Goal: Task Accomplishment & Management: Manage account settings

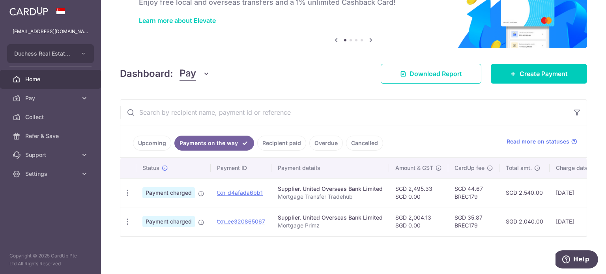
scroll to position [0, 121]
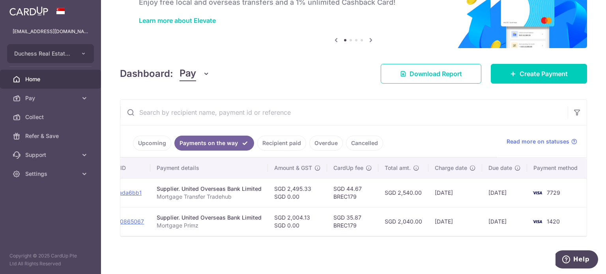
drag, startPoint x: 314, startPoint y: 188, endPoint x: 493, endPoint y: 219, distance: 181.0
click at [499, 219] on tbody "PDF Receipt Payment charged txn_d4afada6bb1 Supplier. United Overseas Bank Limi…" at bounding box center [293, 207] width 588 height 58
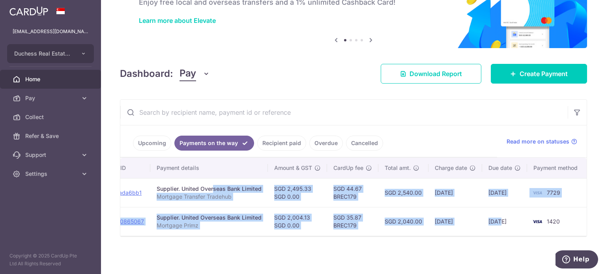
click at [350, 229] on td "SGD 35.87 BREC179" at bounding box center [352, 221] width 51 height 29
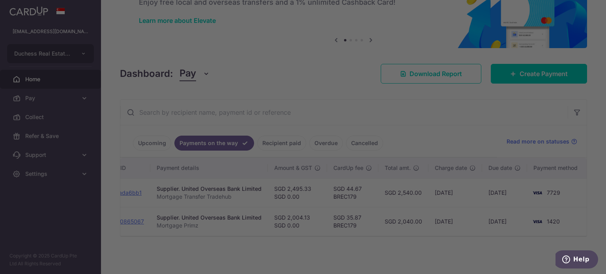
click at [421, 121] on div at bounding box center [306, 138] width 612 height 277
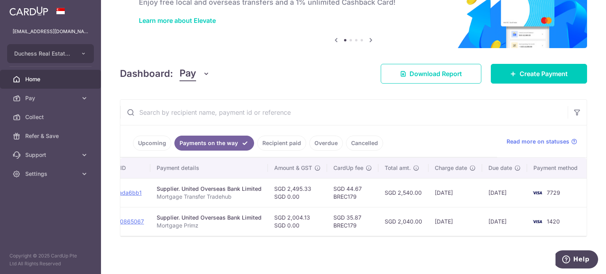
click at [281, 139] on link "Recipient paid" at bounding box center [281, 143] width 49 height 15
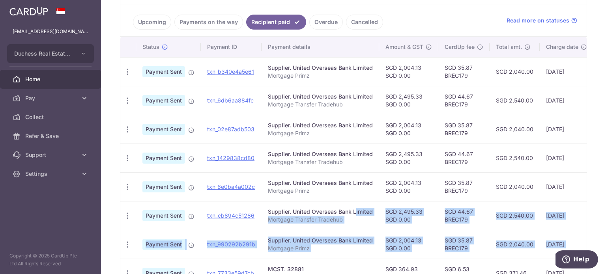
scroll to position [0, 111]
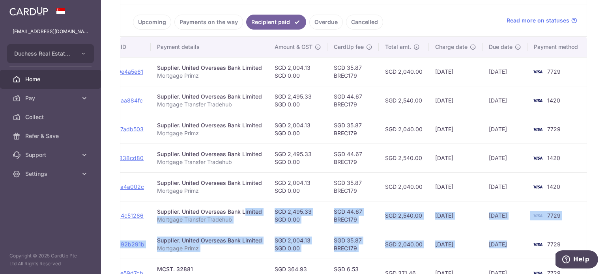
drag, startPoint x: 329, startPoint y: 204, endPoint x: 524, endPoint y: 230, distance: 197.4
click at [526, 230] on tbody "PDF Receipt Payment Sent txn_b340e4a5e61 Supplier. United Overseas Bank Limited…" at bounding box center [298, 201] width 578 height 288
click at [284, 195] on td "SGD 2,004.13 SGD 0.00" at bounding box center [297, 186] width 59 height 29
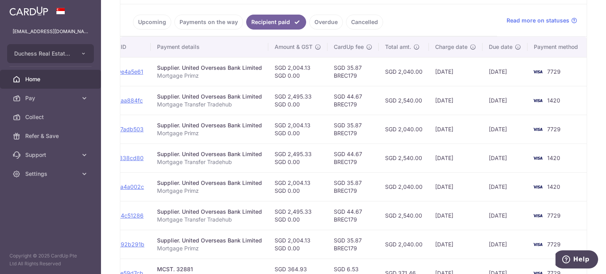
click at [208, 22] on link "Payments on the way" at bounding box center [208, 22] width 69 height 15
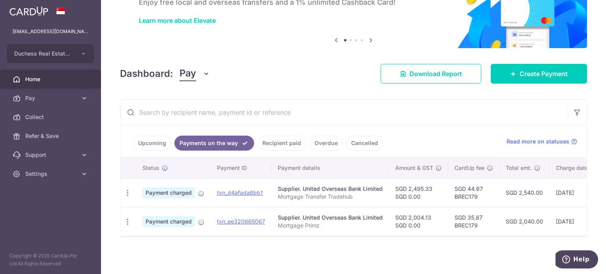
click at [161, 136] on link "Upcoming" at bounding box center [152, 143] width 38 height 15
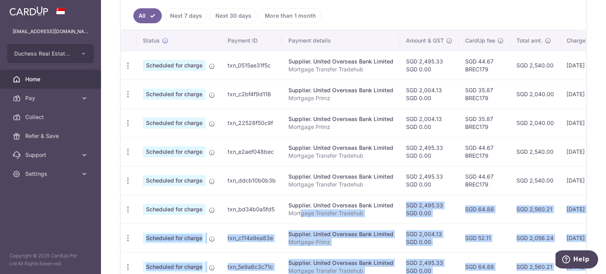
scroll to position [0, 131]
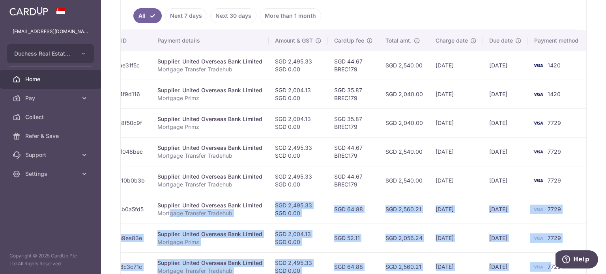
drag, startPoint x: 299, startPoint y: 209, endPoint x: 533, endPoint y: 266, distance: 241.0
click at [544, 269] on tbody "Update payment Cancel payment Scheduled for charge txn_0515ae31f5c Supplier. Un…" at bounding box center [289, 195] width 598 height 288
click at [402, 240] on td "SGD 2,056.24" at bounding box center [404, 238] width 50 height 29
click at [383, 208] on td "SGD 2,560.21" at bounding box center [404, 209] width 50 height 29
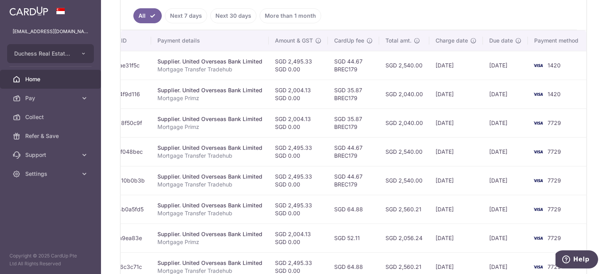
click at [368, 183] on td "SGD 44.67 BREC179" at bounding box center [353, 180] width 51 height 29
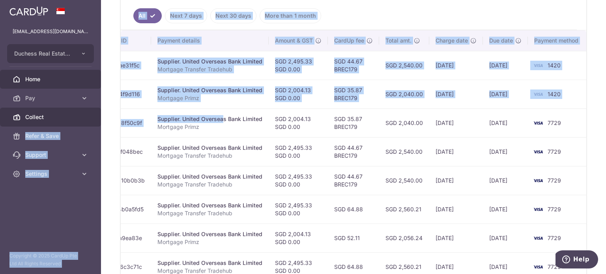
scroll to position [0, 0]
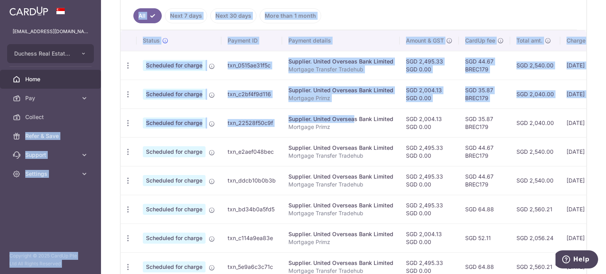
drag, startPoint x: 193, startPoint y: 118, endPoint x: 442, endPoint y: 141, distance: 249.6
click at [442, 141] on tbody "Update payment Cancel payment Scheduled for charge txn_0515ae31f5c Supplier. Un…" at bounding box center [420, 195] width 598 height 288
click at [376, 135] on td "Supplier. United Overseas Bank Limited Mortgage Primz" at bounding box center [341, 122] width 118 height 29
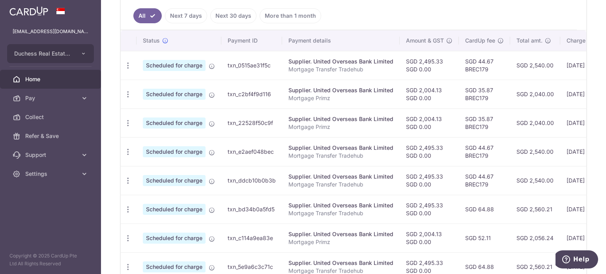
click at [249, 121] on td "txn_22528f50c9f" at bounding box center [251, 122] width 61 height 29
click at [253, 141] on td "txn_e2aef048bec" at bounding box center [251, 151] width 61 height 29
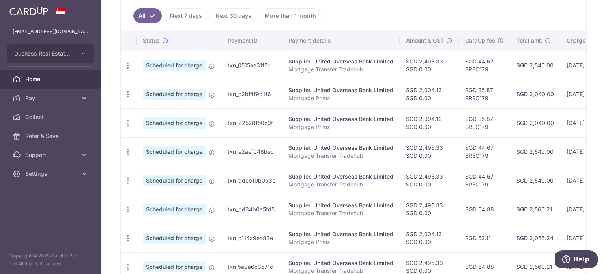
click at [253, 155] on td "txn_e2aef048bec" at bounding box center [251, 151] width 61 height 29
click at [253, 154] on td "txn_e2aef048bec" at bounding box center [251, 151] width 61 height 29
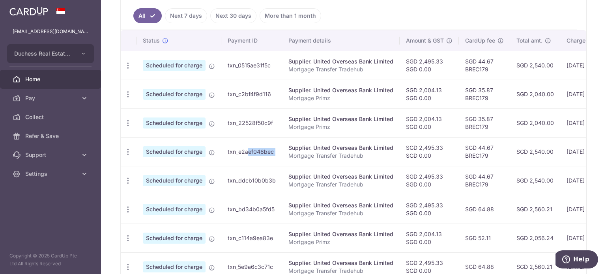
click at [253, 154] on td "txn_e2aef048bec" at bounding box center [251, 151] width 61 height 29
click at [252, 166] on td "txn_ddcb10b0b3b" at bounding box center [251, 180] width 61 height 29
click at [252, 156] on td "txn_e2aef048bec" at bounding box center [251, 151] width 61 height 29
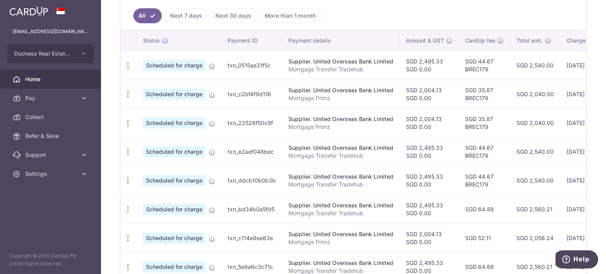
click at [252, 156] on td "txn_e2aef048bec" at bounding box center [251, 151] width 61 height 29
click at [252, 153] on td "txn_e2aef048bec" at bounding box center [251, 151] width 61 height 29
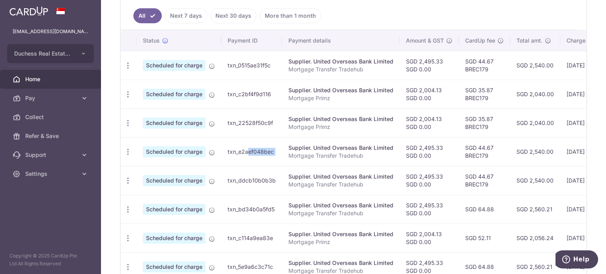
click at [252, 153] on td "txn_e2aef048bec" at bounding box center [251, 151] width 61 height 29
click at [251, 122] on td "txn_22528f50c9f" at bounding box center [251, 122] width 61 height 29
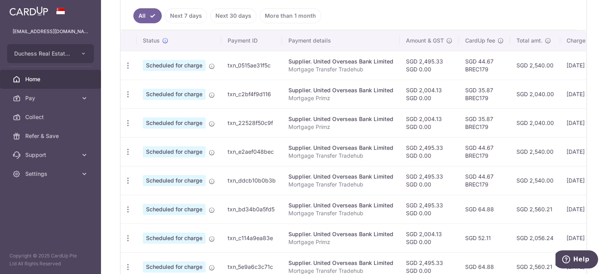
click at [251, 122] on td "txn_22528f50c9f" at bounding box center [251, 122] width 61 height 29
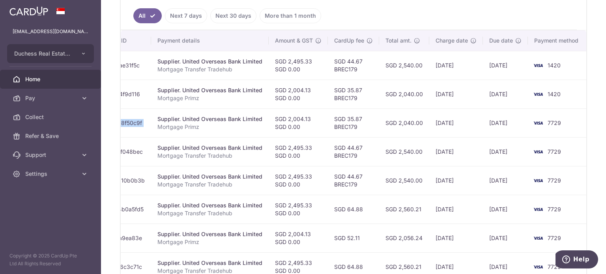
drag, startPoint x: 393, startPoint y: 141, endPoint x: 469, endPoint y: 182, distance: 86.0
click at [528, 187] on tbody "Update payment Cancel payment Scheduled for charge txn_0515ae31f5c Supplier. Un…" at bounding box center [289, 195] width 598 height 288
click at [396, 168] on td "SGD 2,540.00" at bounding box center [404, 180] width 50 height 29
drag, startPoint x: 376, startPoint y: 134, endPoint x: 243, endPoint y: 123, distance: 133.4
click at [243, 123] on tr "Update payment Cancel payment Scheduled for charge txn_22528f50c9f Supplier. Un…" at bounding box center [289, 122] width 598 height 29
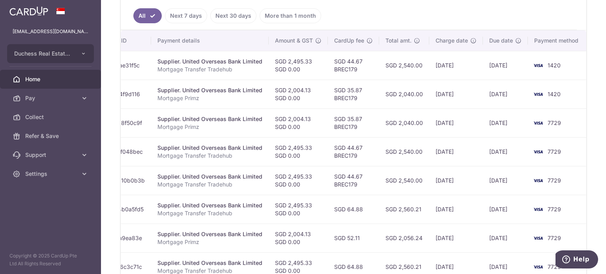
click at [387, 146] on td "SGD 2,540.00" at bounding box center [404, 151] width 50 height 29
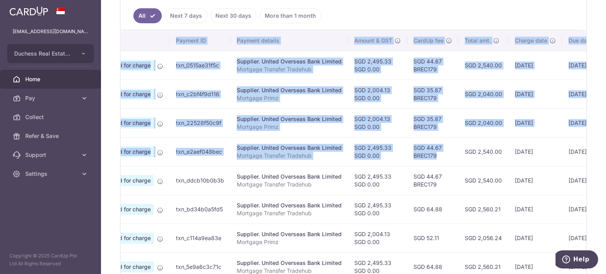
scroll to position [0, 0]
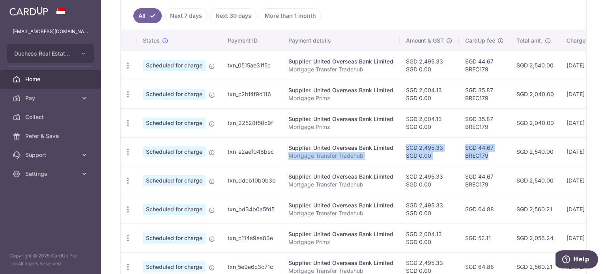
drag, startPoint x: 368, startPoint y: 151, endPoint x: 273, endPoint y: 162, distance: 95.3
click at [284, 164] on tr "Update payment Cancel payment Scheduled for charge txn_e2aef048bec Supplier. Un…" at bounding box center [420, 151] width 598 height 29
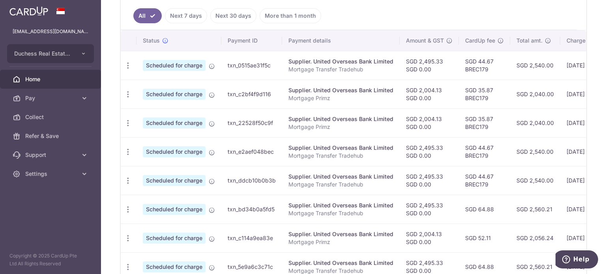
click at [196, 153] on span "Scheduled for charge" at bounding box center [174, 151] width 63 height 11
click at [337, 144] on div "Supplier. United Overseas Bank Limited" at bounding box center [340, 148] width 105 height 8
click at [408, 141] on td "SGD 2,495.33 SGD 0.00" at bounding box center [429, 151] width 59 height 29
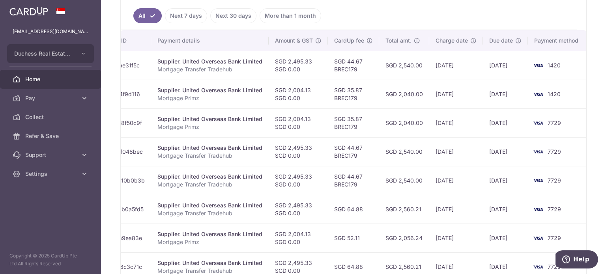
drag, startPoint x: 442, startPoint y: 129, endPoint x: 451, endPoint y: 135, distance: 11.4
click at [456, 136] on tbody "Update payment Cancel payment Scheduled for charge txn_0515ae31f5c Supplier. Un…" at bounding box center [289, 195] width 598 height 288
click at [419, 127] on td "SGD 2,040.00" at bounding box center [404, 122] width 50 height 29
click at [419, 126] on td "SGD 2,040.00" at bounding box center [404, 122] width 50 height 29
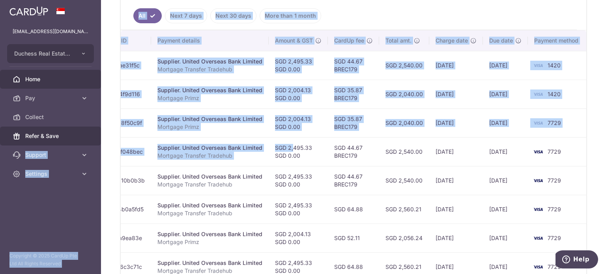
scroll to position [0, 0]
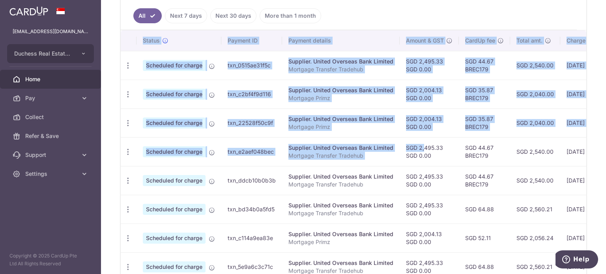
drag, startPoint x: 284, startPoint y: 137, endPoint x: 117, endPoint y: 137, distance: 166.5
click at [117, 137] on div "× Pause Schedule Pause all future payments in this series Pause just this one p…" at bounding box center [353, 137] width 505 height 274
click at [125, 148] on icon "button" at bounding box center [128, 152] width 8 height 8
click at [142, 176] on link "Update payment" at bounding box center [162, 173] width 82 height 19
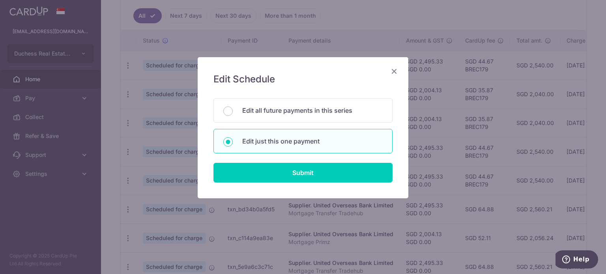
click at [305, 183] on div "Edit Schedule You will be editing all 82 payments to United Overseas Bank Limit…" at bounding box center [303, 127] width 211 height 141
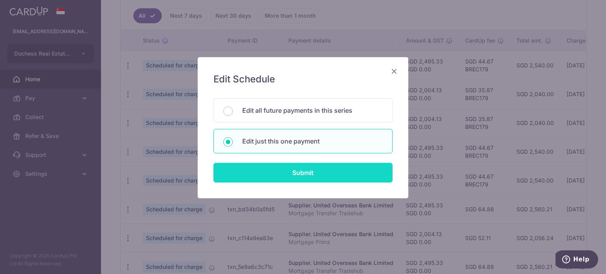
click at [309, 177] on input "Submit" at bounding box center [302, 173] width 179 height 20
radio input "true"
type input "2,495.33"
type input "0.00"
type input "30/09/2025"
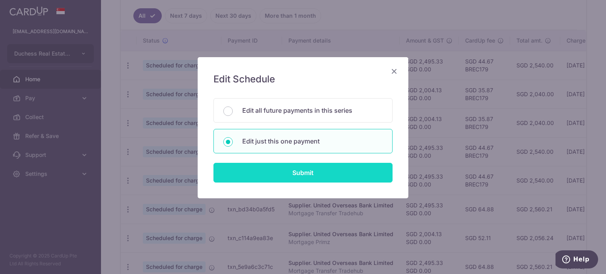
type input "Mortgage Transfer Tradehub"
type input "Tradehub 04140"
type input "BREC179"
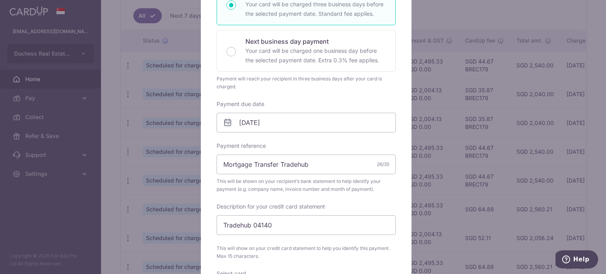
scroll to position [158, 0]
click at [275, 129] on input "30/09/2025" at bounding box center [306, 122] width 179 height 20
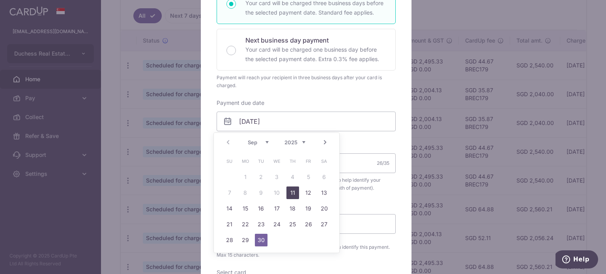
click at [293, 194] on link "11" at bounding box center [292, 193] width 13 height 13
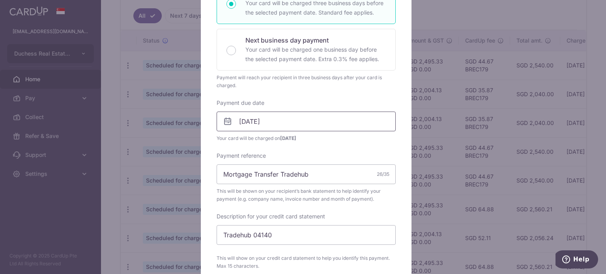
drag, startPoint x: 254, startPoint y: 110, endPoint x: 252, endPoint y: 114, distance: 4.1
click at [254, 111] on div "Payment due date 11/09/2025 Your card will be charged on 08/09/2025" at bounding box center [306, 120] width 179 height 43
click at [251, 120] on input "11/09/2025" at bounding box center [306, 122] width 179 height 20
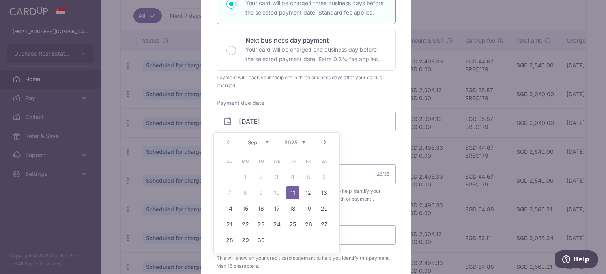
click at [308, 189] on link "12" at bounding box center [308, 193] width 13 height 13
type input "12/09/2025"
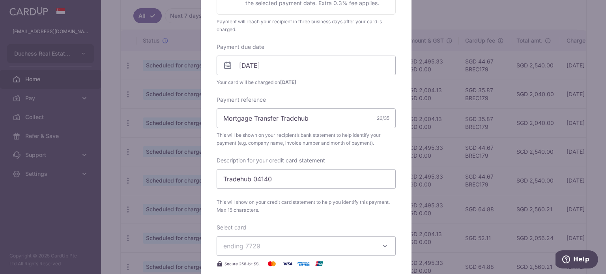
scroll to position [237, 0]
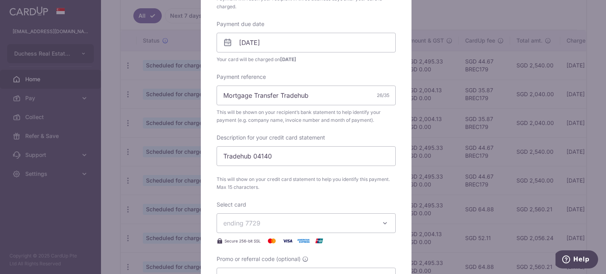
click at [262, 217] on button "ending 7729" at bounding box center [306, 223] width 179 height 20
click at [279, 223] on span "ending 7729" at bounding box center [298, 223] width 151 height 9
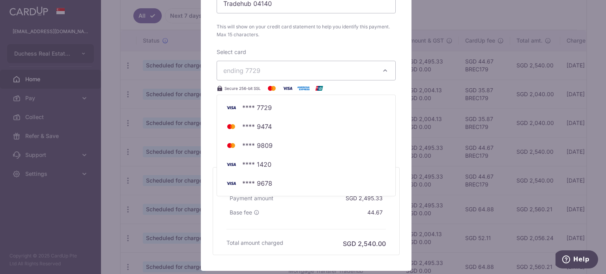
scroll to position [395, 0]
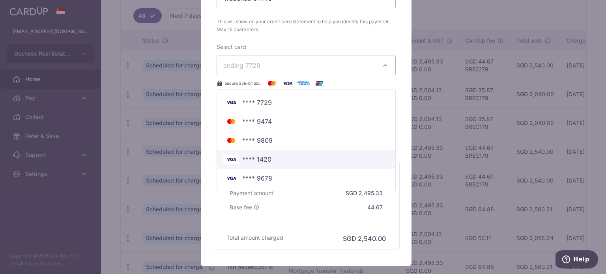
click at [265, 159] on span "**** 1420" at bounding box center [256, 159] width 29 height 9
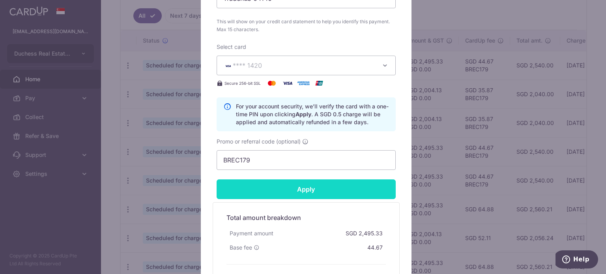
click at [292, 193] on input "Apply" at bounding box center [306, 190] width 179 height 20
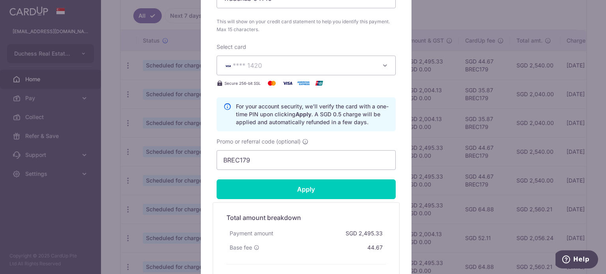
click at [16, 217] on div "Edit payment By clicking apply, you will make changes to all payments to United…" at bounding box center [303, 137] width 606 height 274
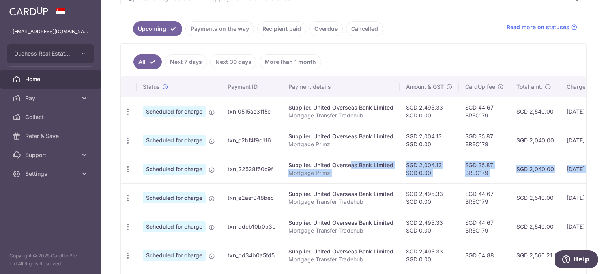
scroll to position [0, 131]
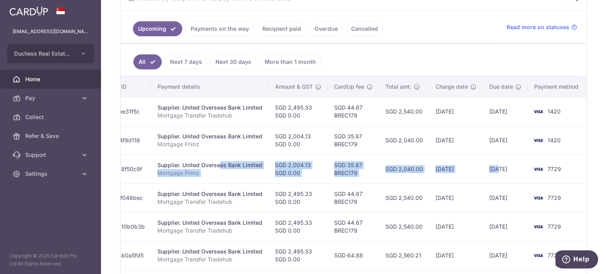
drag, startPoint x: 0, startPoint y: 0, endPoint x: 447, endPoint y: 185, distance: 484.0
click at [451, 185] on tbody "Update payment Cancel payment Scheduled for charge txn_0515ae31f5c Supplier. Un…" at bounding box center [289, 241] width 598 height 288
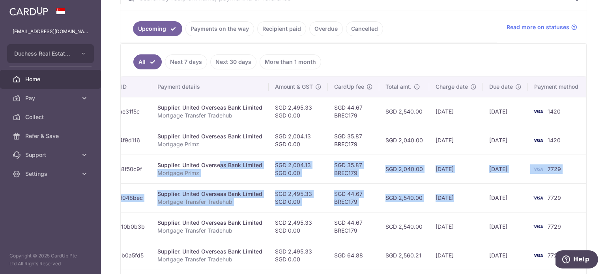
click at [375, 162] on td "SGD 35.87 BREC179" at bounding box center [353, 169] width 51 height 29
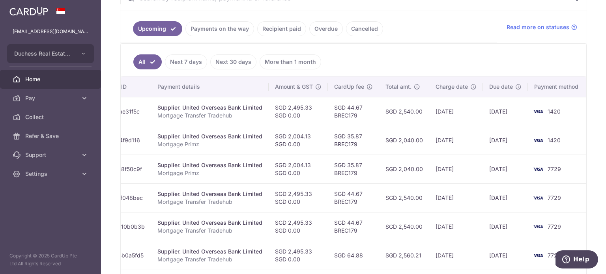
click at [374, 152] on td "SGD 35.87 BREC179" at bounding box center [353, 140] width 51 height 29
click at [216, 34] on link "Payments on the way" at bounding box center [219, 28] width 69 height 15
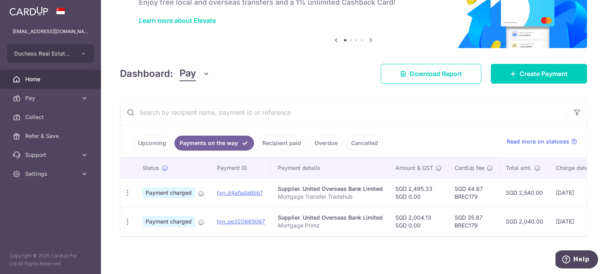
click at [150, 140] on link "Upcoming" at bounding box center [152, 143] width 38 height 15
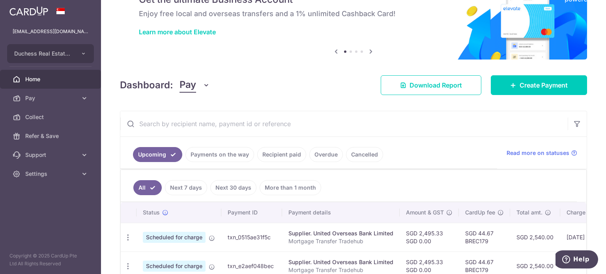
scroll to position [167, 0]
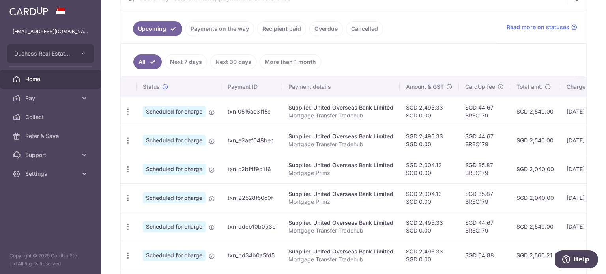
click at [449, 164] on td "SGD 2,004.13 SGD 0.00" at bounding box center [429, 169] width 59 height 29
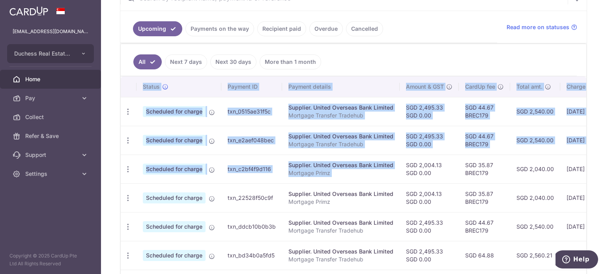
scroll to position [0, 131]
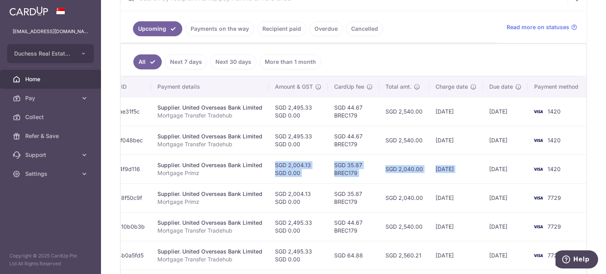
drag, startPoint x: 449, startPoint y: 164, endPoint x: 484, endPoint y: 173, distance: 36.3
click at [484, 173] on tr "Update payment Cancel payment Scheduled for charge txn_c2bf4f9d116 Supplier. Un…" at bounding box center [289, 169] width 598 height 29
click at [445, 173] on td "09/09/2025" at bounding box center [456, 169] width 54 height 29
click at [411, 168] on td "SGD 2,040.00" at bounding box center [404, 169] width 50 height 29
click at [360, 165] on td "SGD 35.87 BREC179" at bounding box center [353, 169] width 51 height 29
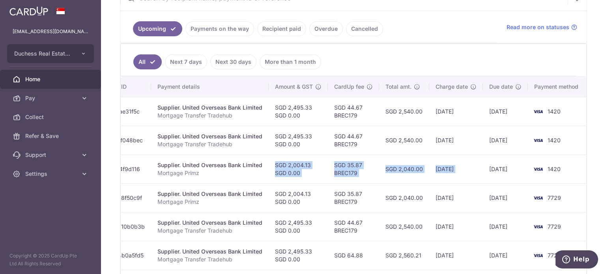
click at [360, 156] on td "SGD 35.87 BREC179" at bounding box center [353, 169] width 51 height 29
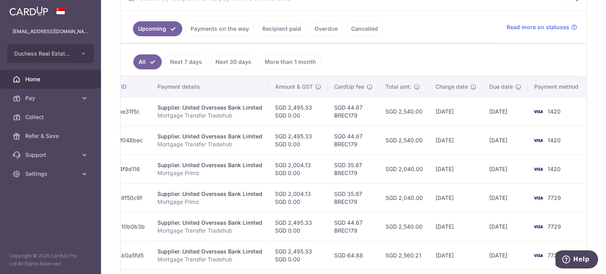
click at [402, 160] on td "SGD 2,040.00" at bounding box center [404, 169] width 50 height 29
click at [213, 28] on link "Payments on the way" at bounding box center [219, 28] width 69 height 15
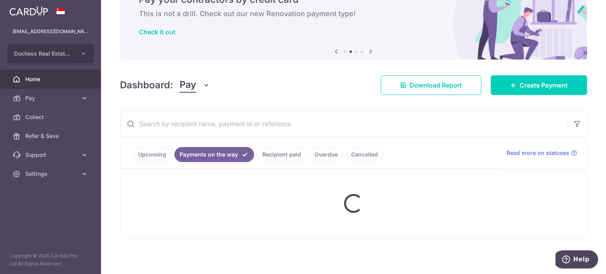
scroll to position [56, 0]
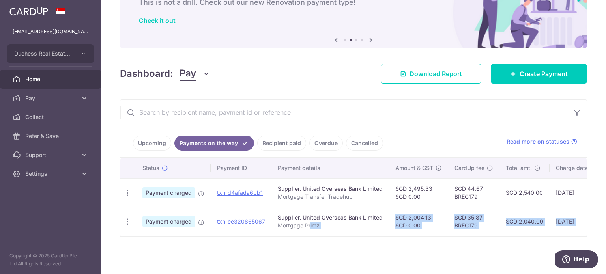
drag, startPoint x: 308, startPoint y: 232, endPoint x: 388, endPoint y: 239, distance: 80.4
click at [388, 239] on div "× Pause Schedule Pause all future payments in this series Pause just this one p…" at bounding box center [353, 137] width 505 height 274
click at [387, 239] on div "× Pause Schedule Pause all future payments in this series Pause just this one p…" at bounding box center [353, 137] width 505 height 274
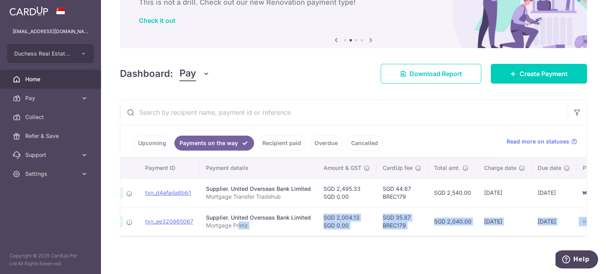
scroll to position [0, 121]
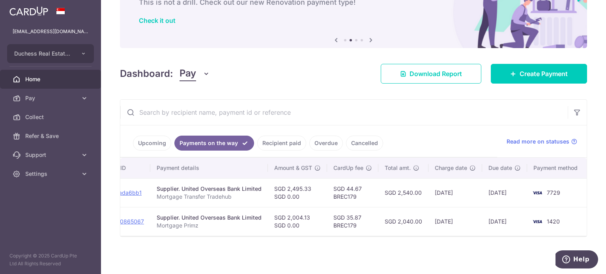
click at [300, 129] on ul "Upcoming Payments on the way Recipient paid Overdue Cancelled" at bounding box center [308, 141] width 377 height 32
click at [284, 144] on link "Recipient paid" at bounding box center [281, 143] width 49 height 15
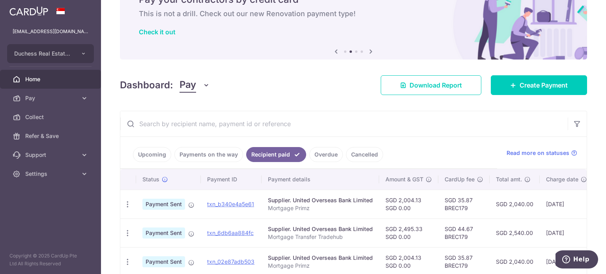
scroll to position [56, 0]
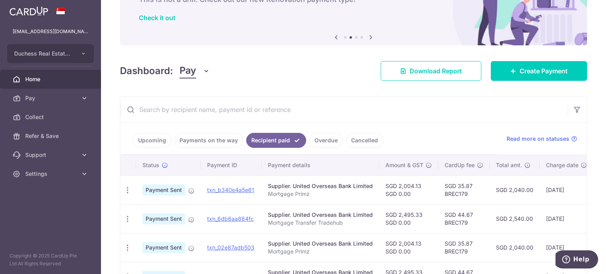
click at [290, 110] on input "text" at bounding box center [343, 109] width 447 height 25
click at [323, 169] on th "Payment details" at bounding box center [321, 165] width 118 height 21
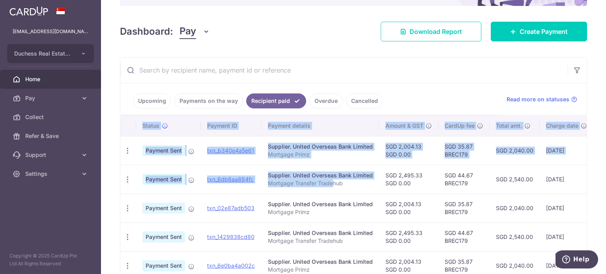
scroll to position [0, 111]
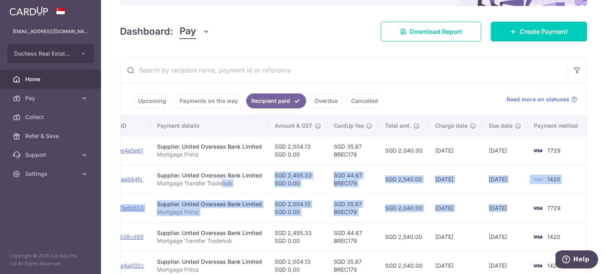
drag, startPoint x: 332, startPoint y: 178, endPoint x: 496, endPoint y: 187, distance: 164.4
click at [476, 179] on td "02/09/2025" at bounding box center [456, 179] width 54 height 29
click at [462, 175] on td "02/09/2025" at bounding box center [456, 179] width 54 height 29
click at [459, 174] on td "02/09/2025" at bounding box center [456, 179] width 54 height 29
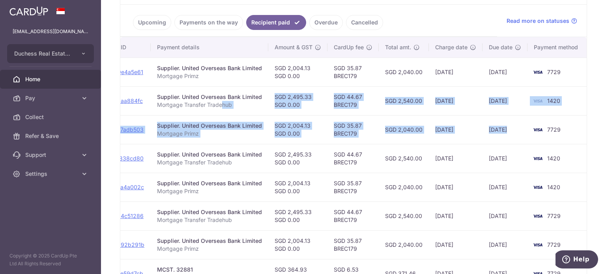
scroll to position [174, 0]
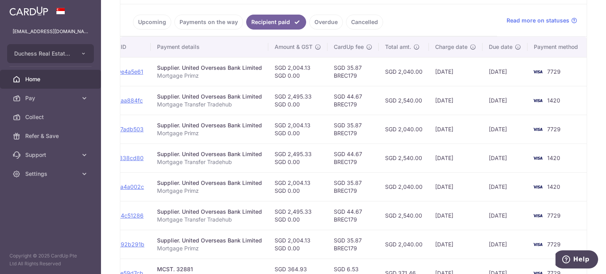
click at [396, 163] on td "SGD 2,540.00" at bounding box center [404, 158] width 50 height 29
click at [178, 11] on ul "Upcoming Payments on the way Recipient paid Overdue Cancelled" at bounding box center [308, 20] width 377 height 32
click at [180, 12] on ul "Upcoming Payments on the way Recipient paid Overdue Cancelled" at bounding box center [308, 20] width 377 height 32
click at [182, 17] on link "Payments on the way" at bounding box center [208, 22] width 69 height 15
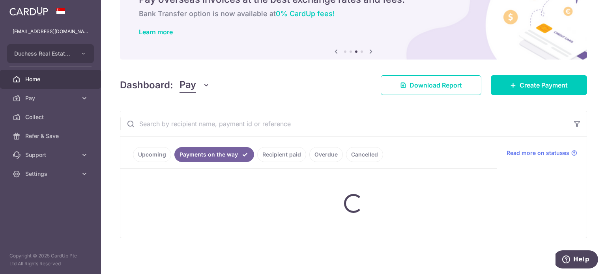
scroll to position [56, 0]
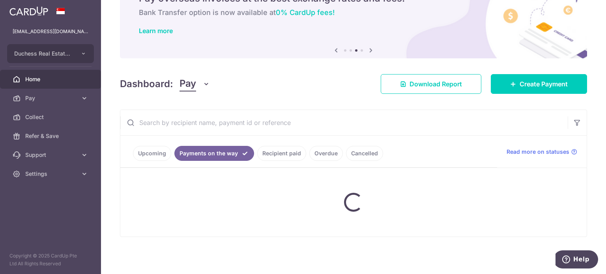
click at [144, 28] on div "New Pay overseas invoices at the best exchange rates and fees. Bank Transfer op…" at bounding box center [353, 9] width 467 height 79
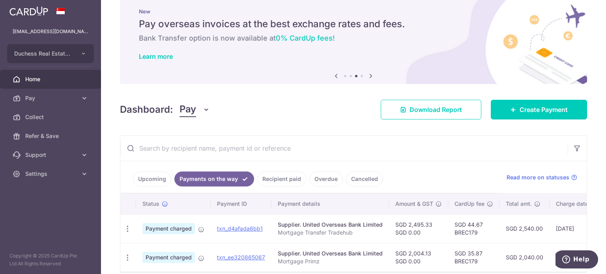
scroll to position [16, 0]
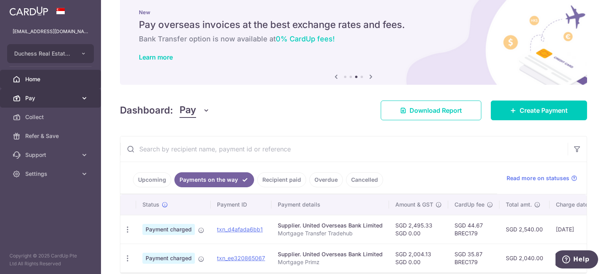
click at [38, 98] on span "Pay" at bounding box center [51, 98] width 52 height 8
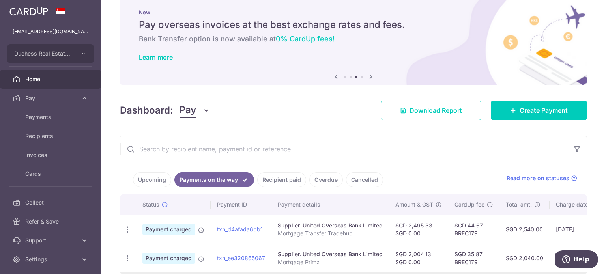
click at [153, 177] on link "Upcoming" at bounding box center [152, 179] width 38 height 15
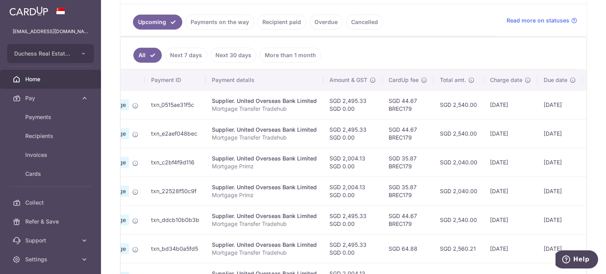
scroll to position [0, 131]
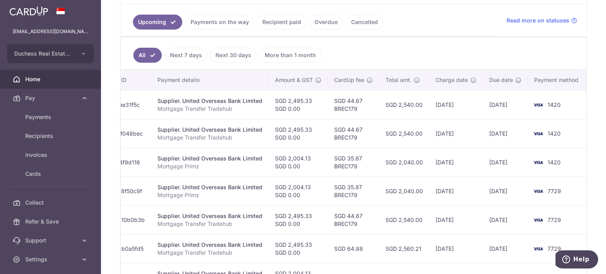
drag, startPoint x: 257, startPoint y: 112, endPoint x: 486, endPoint y: 132, distance: 230.1
click at [486, 132] on tbody "Update payment Cancel payment Scheduled for charge txn_0515ae31f5c Supplier. Un…" at bounding box center [289, 234] width 598 height 288
click at [391, 132] on td "SGD 2,540.00" at bounding box center [404, 133] width 50 height 29
click at [349, 135] on td "SGD 44.67 BREC179" at bounding box center [353, 133] width 51 height 29
click at [334, 135] on td "SGD 44.67 BREC179" at bounding box center [353, 133] width 51 height 29
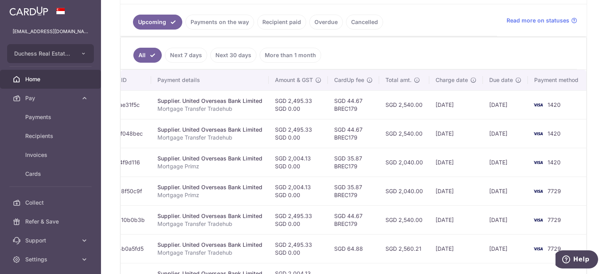
click at [299, 134] on td "SGD 2,495.33 SGD 0.00" at bounding box center [298, 133] width 59 height 29
click at [294, 134] on td "SGD 2,495.33 SGD 0.00" at bounding box center [298, 133] width 59 height 29
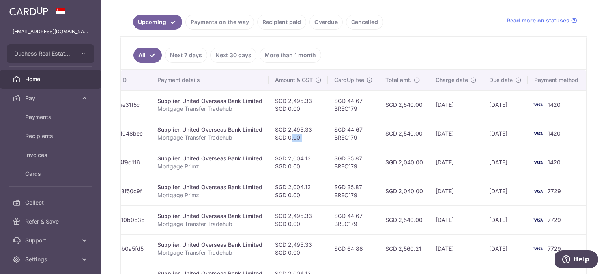
click at [294, 134] on td "SGD 2,495.33 SGD 0.00" at bounding box center [298, 133] width 59 height 29
click at [212, 26] on link "Payments on the way" at bounding box center [219, 22] width 69 height 15
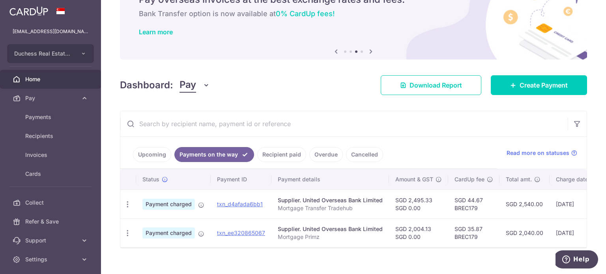
scroll to position [56, 0]
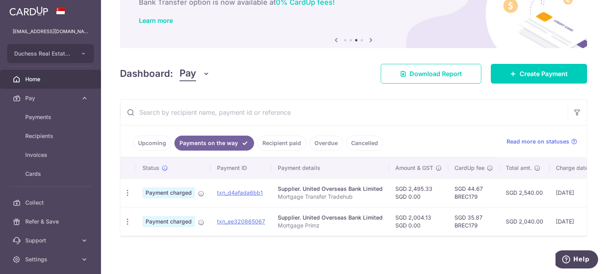
click at [143, 136] on link "Upcoming" at bounding box center [152, 143] width 38 height 15
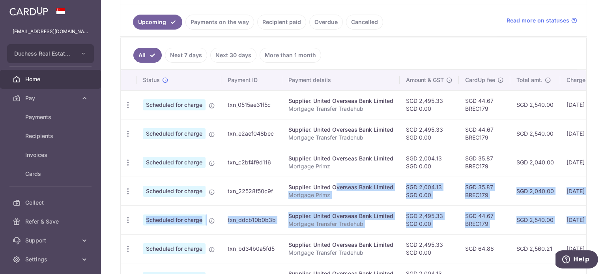
scroll to position [0, 131]
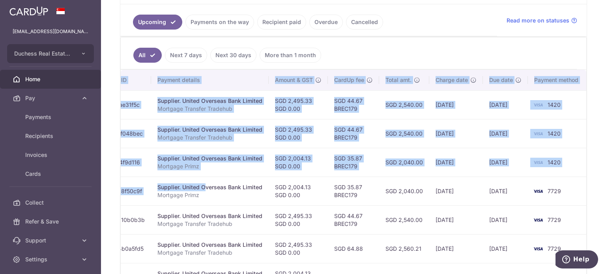
drag, startPoint x: 311, startPoint y: 178, endPoint x: 518, endPoint y: 226, distance: 212.3
click at [560, 227] on tbody "Update payment Cancel payment Scheduled for charge txn_0515ae31f5c Supplier. Un…" at bounding box center [289, 234] width 598 height 288
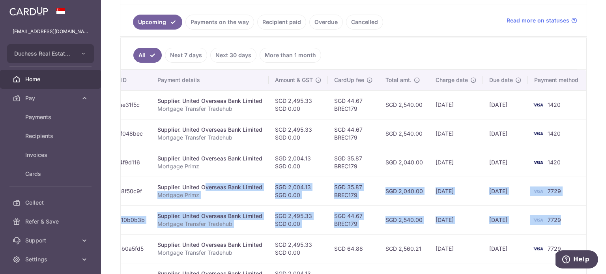
click at [393, 223] on td "SGD 2,540.00" at bounding box center [404, 220] width 50 height 29
click at [379, 215] on td "SGD 2,540.00" at bounding box center [404, 220] width 50 height 29
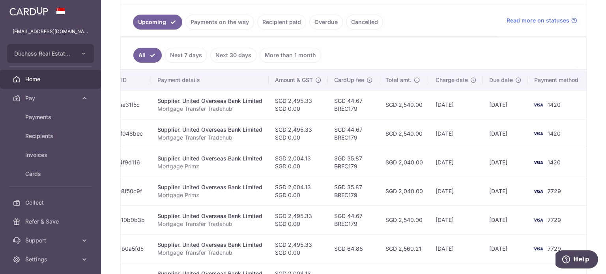
click at [361, 202] on td "SGD 35.87 BREC179" at bounding box center [353, 191] width 51 height 29
click at [201, 16] on link "Payments on the way" at bounding box center [219, 22] width 69 height 15
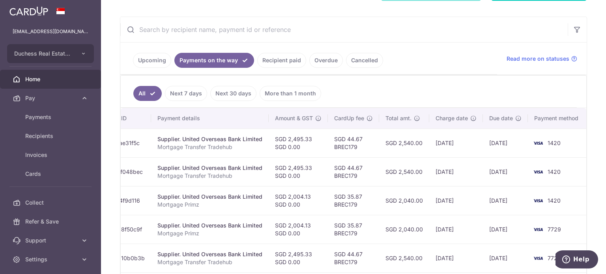
scroll to position [135, 0]
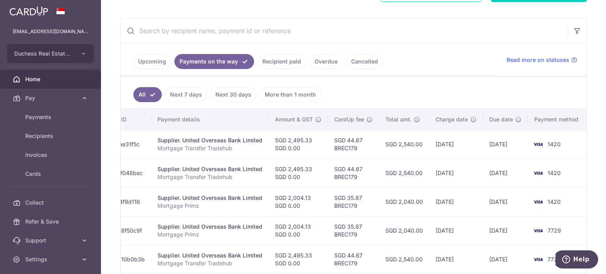
click at [154, 60] on link "Upcoming" at bounding box center [152, 61] width 38 height 15
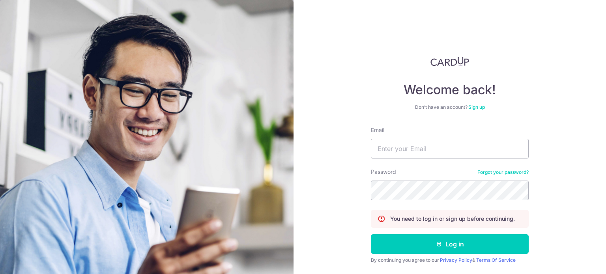
click at [407, 153] on input "Email" at bounding box center [450, 149] width 158 height 20
type input "[EMAIL_ADDRESS][DOMAIN_NAME]"
drag, startPoint x: 409, startPoint y: 158, endPoint x: 361, endPoint y: 170, distance: 49.2
click at [361, 170] on div "Welcome back! Don’t have an account? Sign up Email duchessrealestate@gmail.com …" at bounding box center [450, 137] width 312 height 274
click at [371, 234] on button "Log in" at bounding box center [450, 244] width 158 height 20
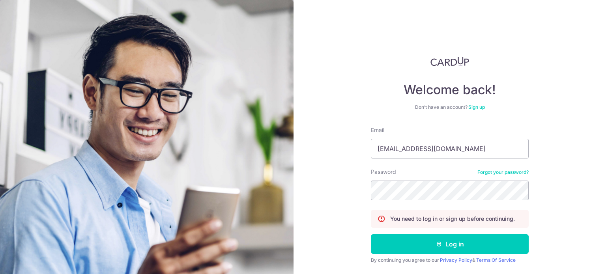
click at [326, 146] on div "Welcome back! Don’t have an account? Sign up Email duchessrealestate@gmail.com …" at bounding box center [450, 137] width 312 height 274
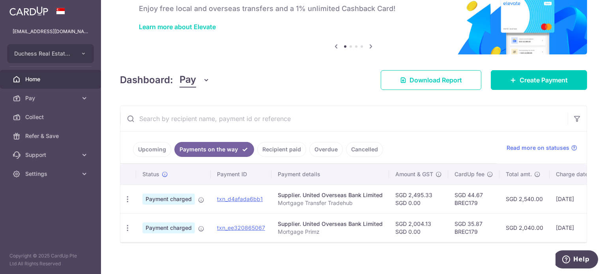
scroll to position [56, 0]
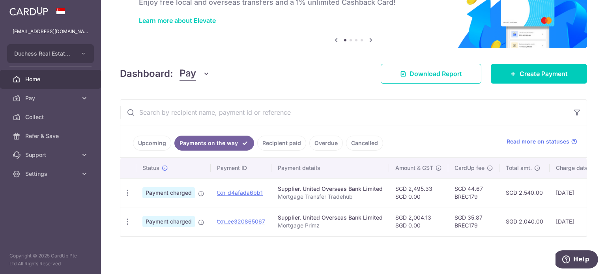
click at [257, 142] on link "Recipient paid" at bounding box center [281, 143] width 49 height 15
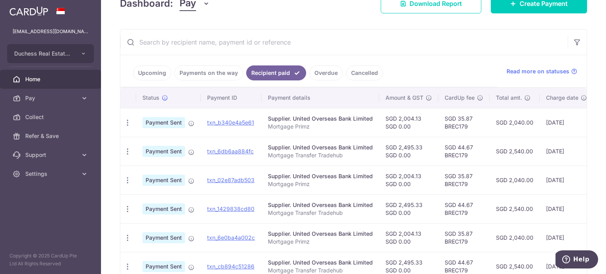
scroll to position [135, 0]
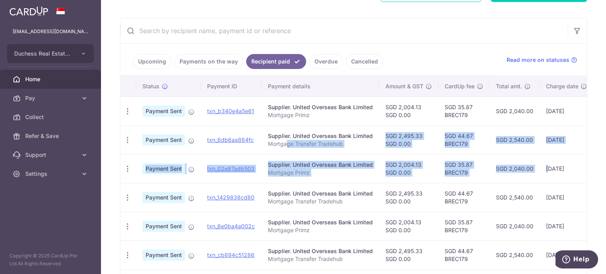
drag, startPoint x: 286, startPoint y: 150, endPoint x: 548, endPoint y: 180, distance: 263.3
click at [548, 180] on tbody "PDF Receipt Payment Sent txn_b340e4a5e61 Supplier. United Overseas Bank Limited…" at bounding box center [409, 241] width 578 height 288
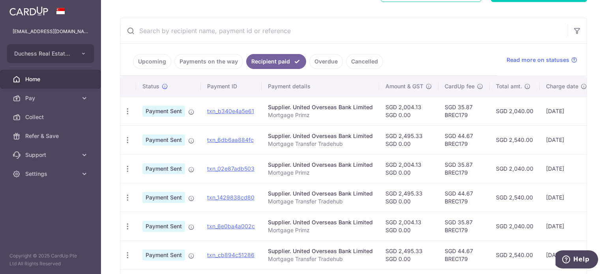
click at [540, 185] on td "01/09/2025" at bounding box center [567, 197] width 54 height 29
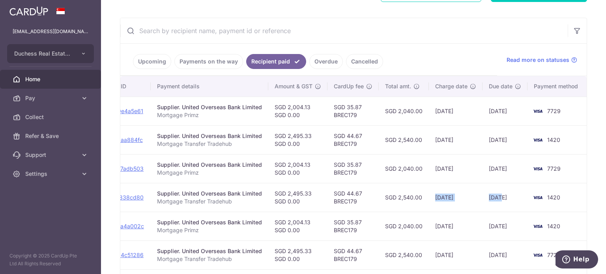
drag, startPoint x: 538, startPoint y: 193, endPoint x: 500, endPoint y: 198, distance: 37.8
click at [501, 198] on tr "PDF Receipt Payment Sent txn_1429838cd80 Supplier. United Overseas Bank Limited…" at bounding box center [298, 197] width 578 height 29
click at [500, 198] on td "04/09/2025" at bounding box center [505, 197] width 45 height 29
click at [496, 199] on td "04/09/2025" at bounding box center [505, 197] width 45 height 29
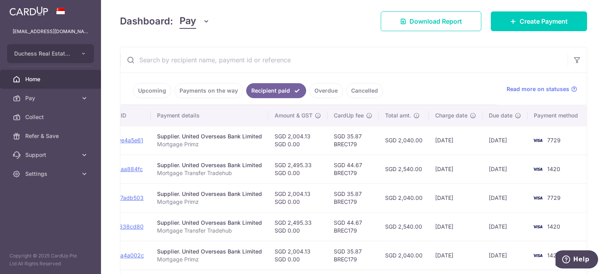
scroll to position [95, 0]
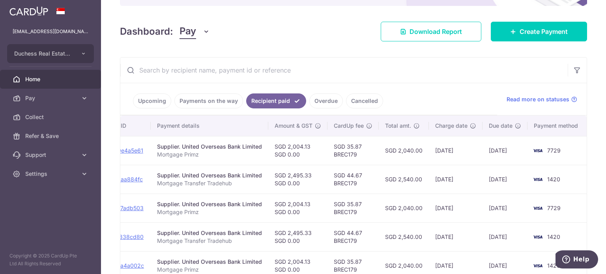
click at [200, 99] on link "Payments on the way" at bounding box center [208, 101] width 69 height 15
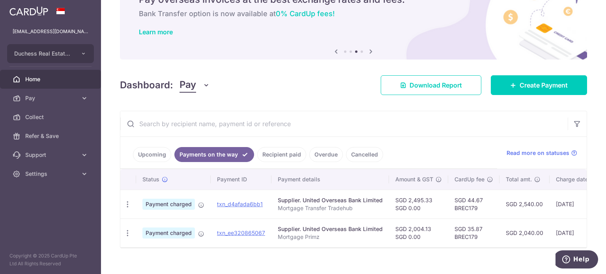
scroll to position [56, 0]
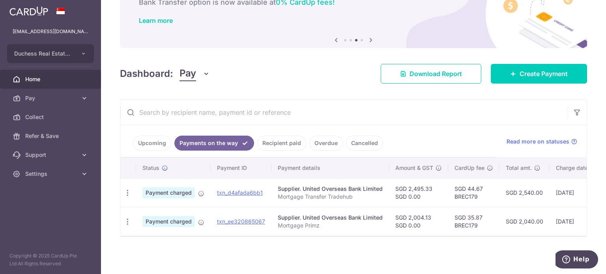
drag, startPoint x: 150, startPoint y: 131, endPoint x: 150, endPoint y: 138, distance: 6.4
click at [150, 132] on ul "Upcoming Payments on the way Recipient paid Overdue Cancelled" at bounding box center [308, 141] width 377 height 32
click at [149, 144] on link "Upcoming" at bounding box center [152, 143] width 38 height 15
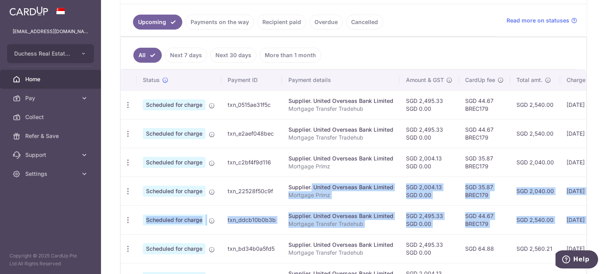
scroll to position [0, 131]
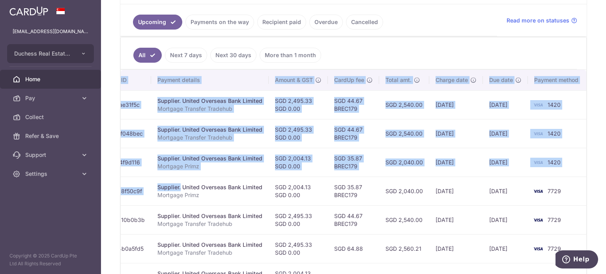
drag, startPoint x: 288, startPoint y: 176, endPoint x: 563, endPoint y: 213, distance: 278.2
click at [577, 213] on tbody "Update payment Cancel payment Scheduled for charge txn_0515ae31f5c Supplier. Un…" at bounding box center [289, 234] width 598 height 288
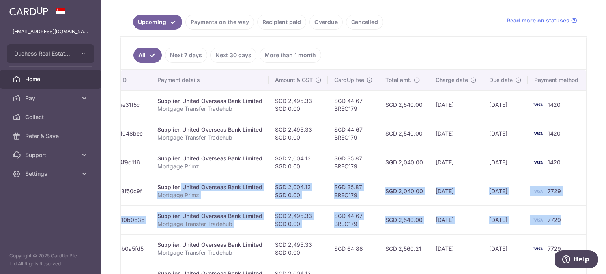
click at [483, 202] on td "25/09/2025" at bounding box center [505, 191] width 45 height 29
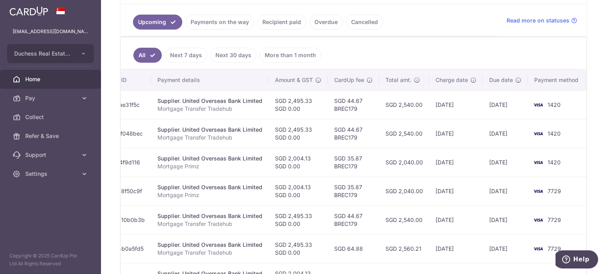
click at [438, 163] on td "09/09/2025" at bounding box center [456, 162] width 54 height 29
click at [409, 135] on td "SGD 2,540.00" at bounding box center [404, 133] width 50 height 29
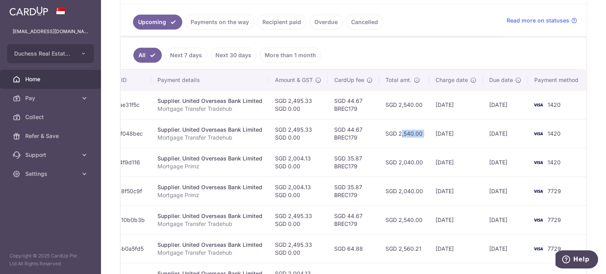
click at [393, 138] on td "SGD 2,540.00" at bounding box center [404, 133] width 50 height 29
click at [379, 140] on td "SGD 2,540.00" at bounding box center [404, 133] width 50 height 29
click at [60, 182] on link "Settings" at bounding box center [50, 174] width 101 height 19
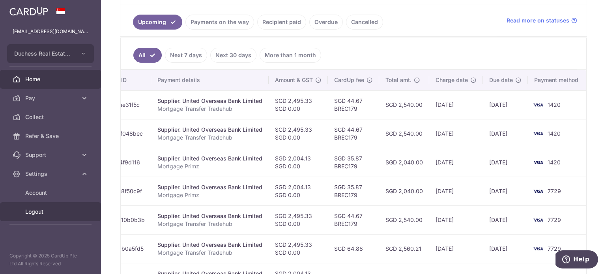
click at [48, 213] on span "Logout" at bounding box center [51, 212] width 52 height 8
